Goal: Transaction & Acquisition: Purchase product/service

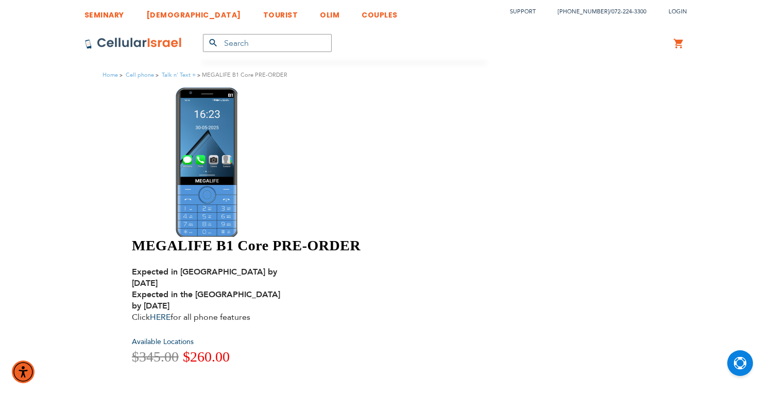
click at [280, 266] on strong "Expected in [GEOGRAPHIC_DATA] by [DATE] Expected in the [GEOGRAPHIC_DATA] by [D…" at bounding box center [206, 288] width 148 height 45
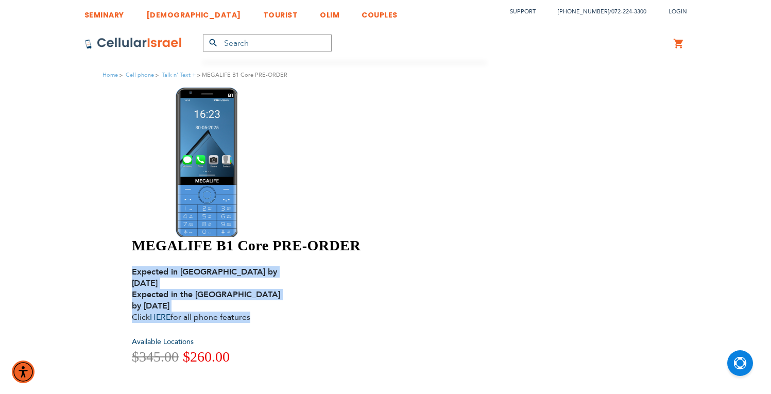
drag, startPoint x: 418, startPoint y: 120, endPoint x: 419, endPoint y: 137, distance: 17.1
click at [292, 266] on div "Expected in [GEOGRAPHIC_DATA] by [DATE] Expected in the [GEOGRAPHIC_DATA] by [D…" at bounding box center [212, 294] width 160 height 57
click at [280, 266] on strong "Expected in [GEOGRAPHIC_DATA] by [DATE] Expected in the [GEOGRAPHIC_DATA] by [D…" at bounding box center [206, 288] width 148 height 45
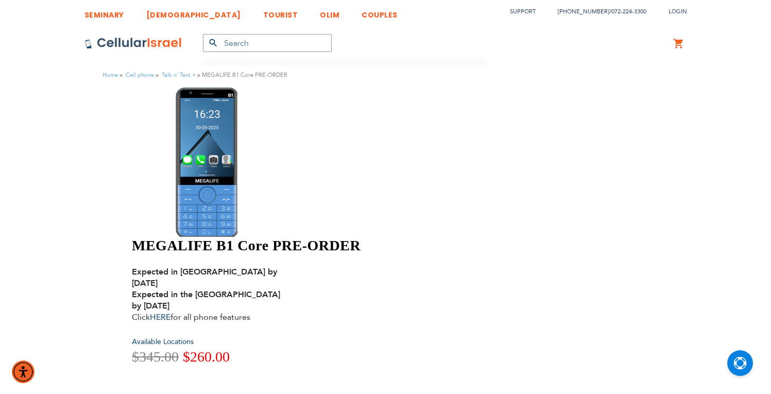
click at [280, 266] on strong "Expected in [GEOGRAPHIC_DATA] by [DATE] Expected in the [GEOGRAPHIC_DATA] by [D…" at bounding box center [206, 288] width 148 height 45
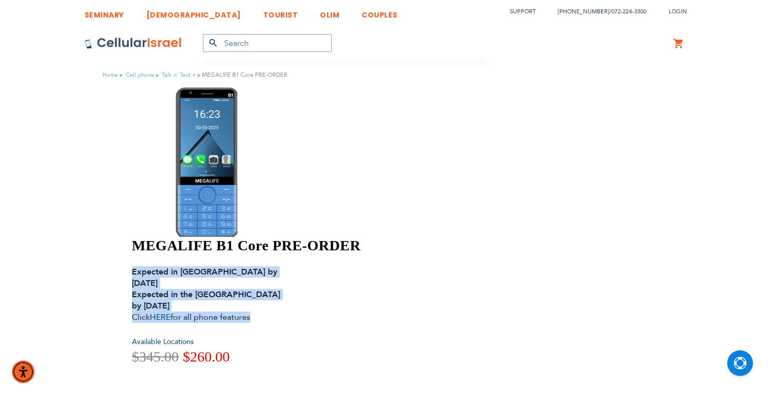
drag, startPoint x: 345, startPoint y: 121, endPoint x: 484, endPoint y: 151, distance: 142.9
click at [484, 237] on div "MEGALIFE B1 Core PRE-ORDER Expected in [GEOGRAPHIC_DATA] by [DATE] Expected in …" at bounding box center [312, 378] width 361 height 283
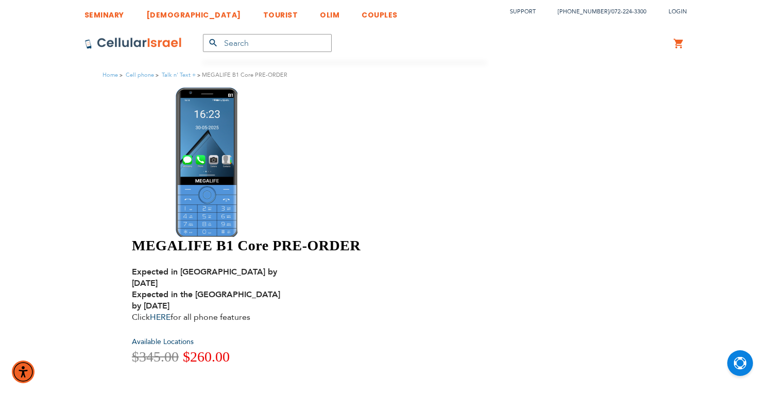
click at [492, 237] on div "MEGALIFE B1 Core PRE-ORDER Expected in [GEOGRAPHIC_DATA] by [DATE] Expected in …" at bounding box center [312, 378] width 361 height 283
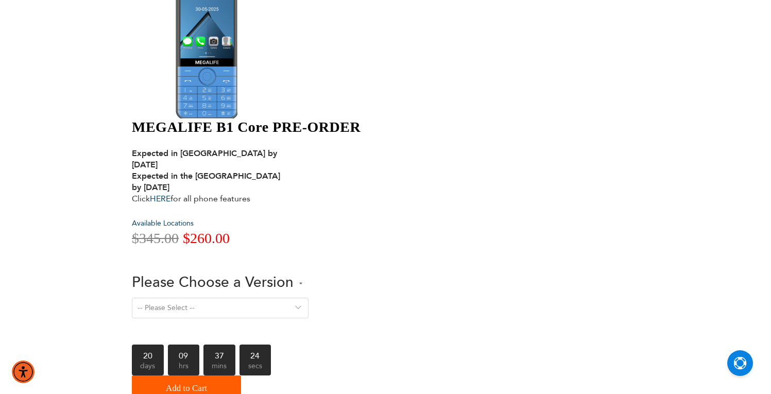
scroll to position [172, 0]
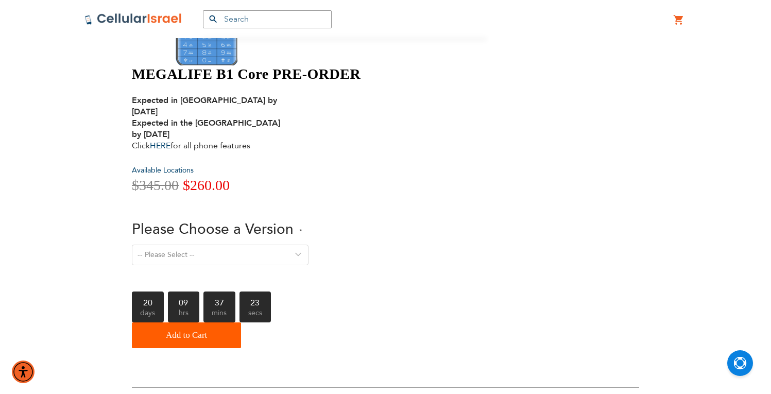
click at [309, 245] on select "-- Please Select -- Version 1. Talk - Voice only, no texting Version 2. Text - …" at bounding box center [220, 255] width 177 height 21
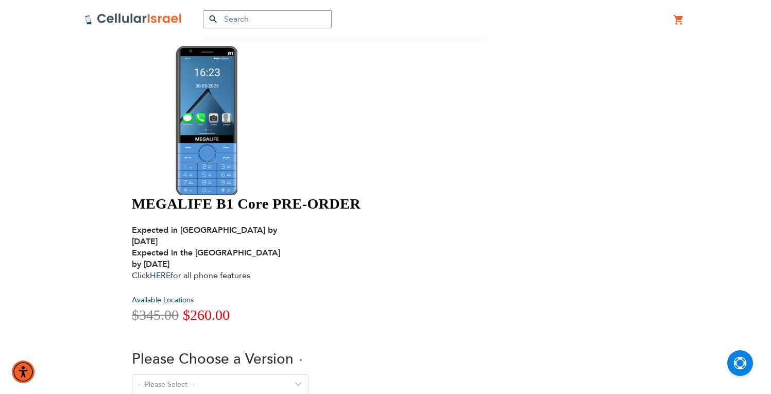
scroll to position [0, 0]
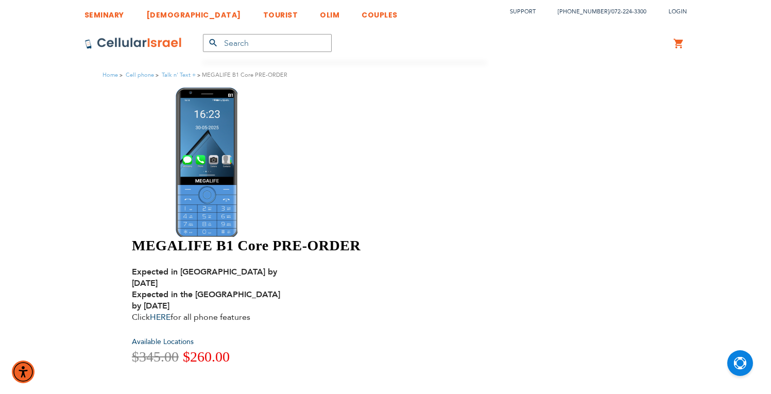
click at [490, 237] on div "MEGALIFE B1 Core PRE-ORDER Expected in [GEOGRAPHIC_DATA] by [DATE] Expected in …" at bounding box center [312, 378] width 361 height 283
